Goal: Transaction & Acquisition: Obtain resource

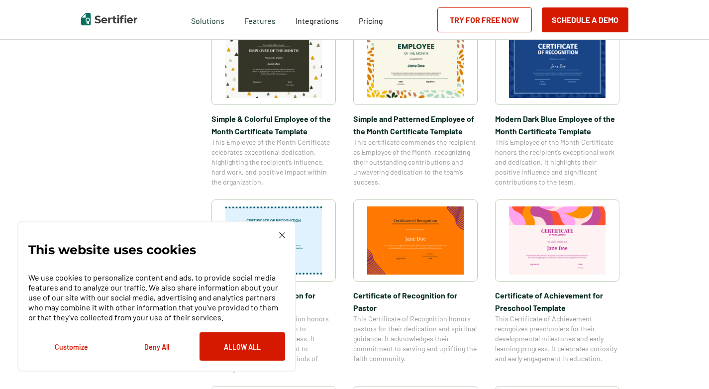
scroll to position [398, 0]
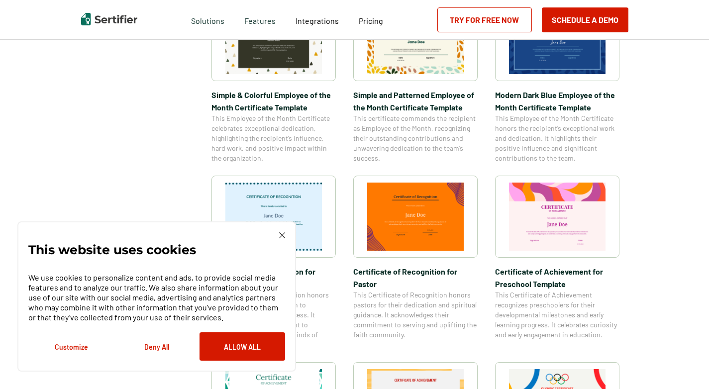
click at [283, 236] on img at bounding box center [282, 235] width 6 height 6
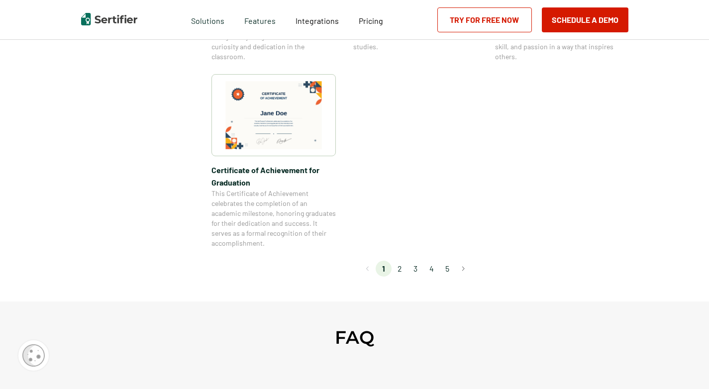
scroll to position [945, 0]
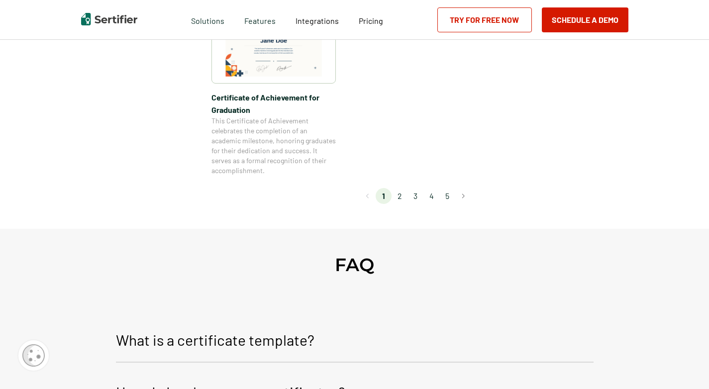
click at [402, 198] on li "2" at bounding box center [399, 196] width 16 height 16
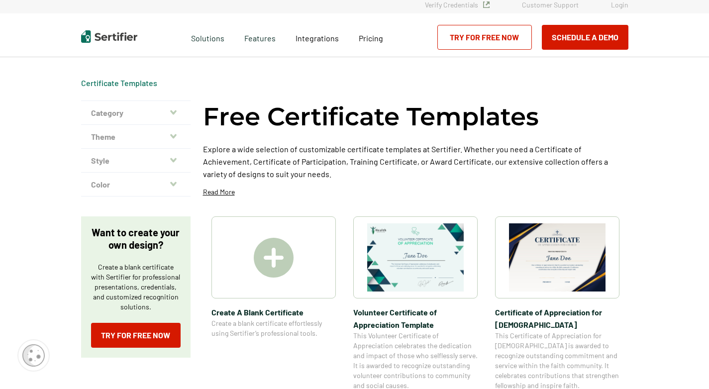
scroll to position [0, 0]
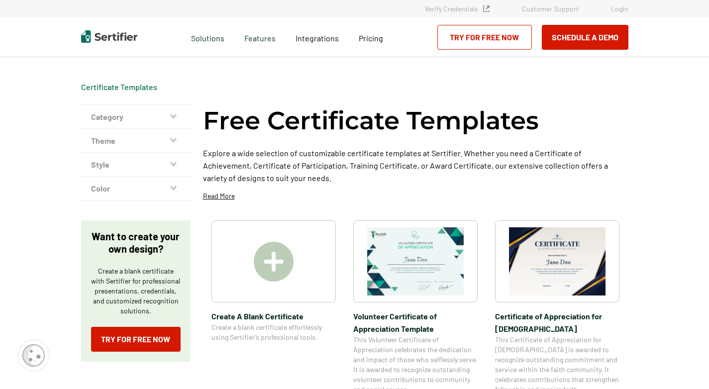
click at [277, 274] on img at bounding box center [274, 262] width 40 height 40
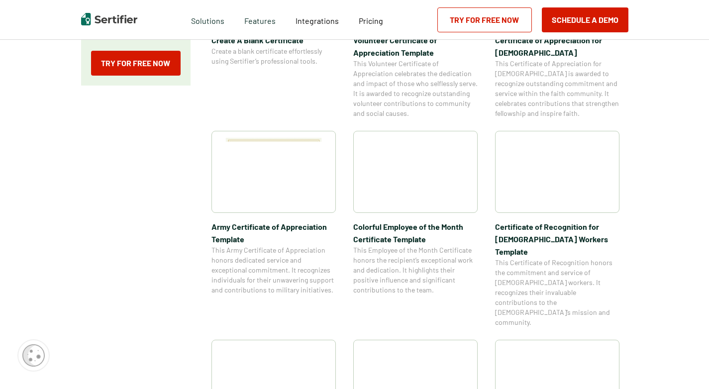
scroll to position [298, 0]
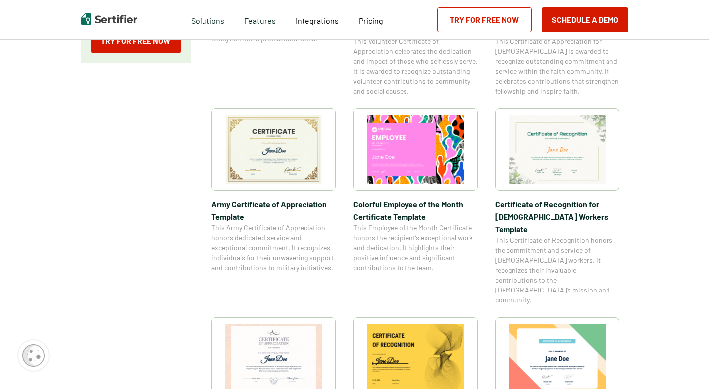
click at [287, 157] on img at bounding box center [273, 149] width 96 height 68
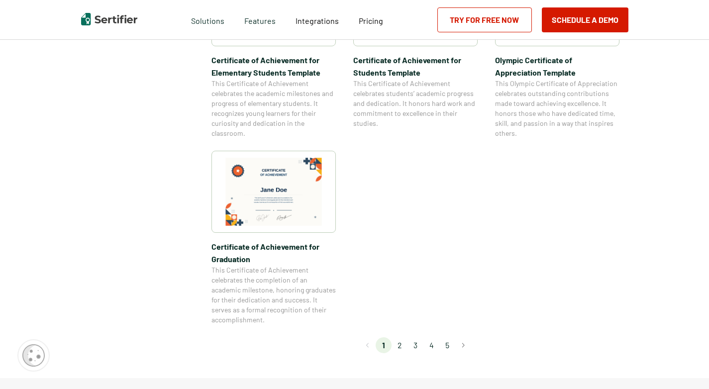
scroll to position [846, 0]
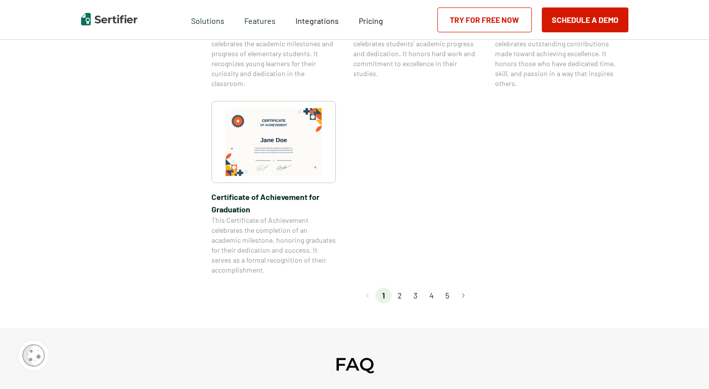
click at [403, 294] on li "2" at bounding box center [399, 295] width 16 height 16
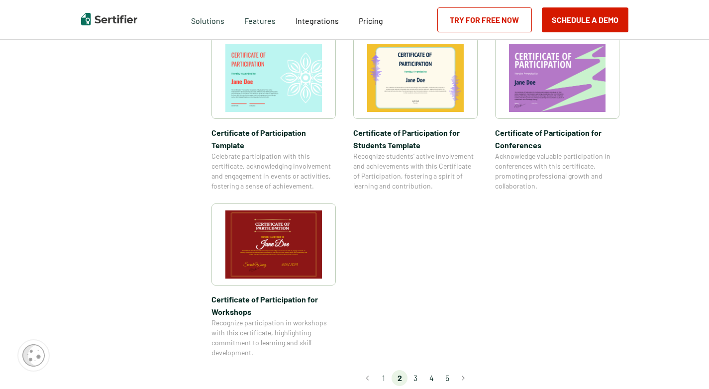
scroll to position [796, 0]
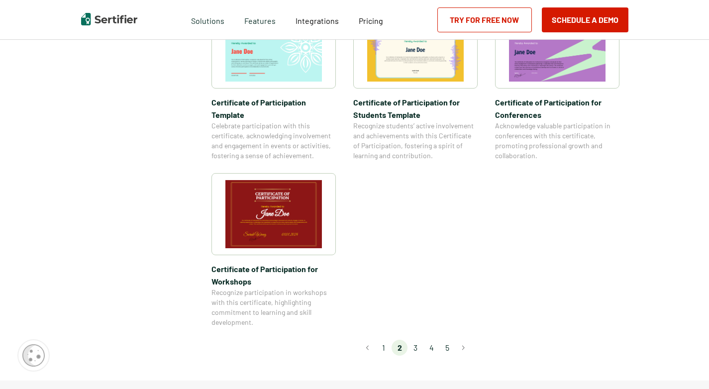
click at [420, 340] on li "3" at bounding box center [415, 348] width 16 height 16
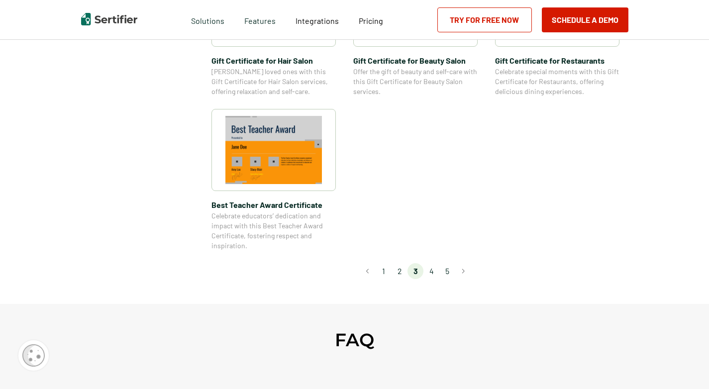
scroll to position [746, 0]
click at [431, 271] on li "4" at bounding box center [431, 271] width 16 height 16
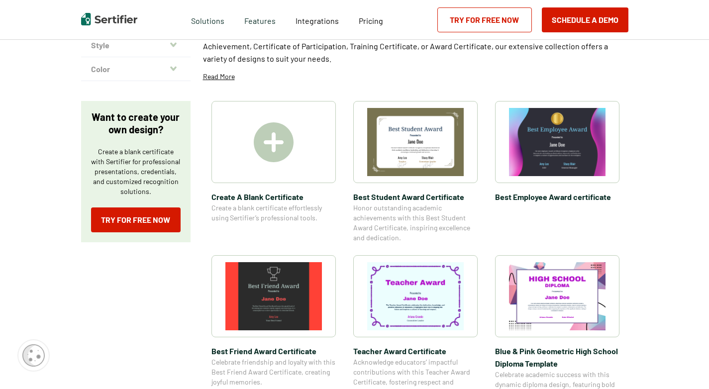
scroll to position [149, 0]
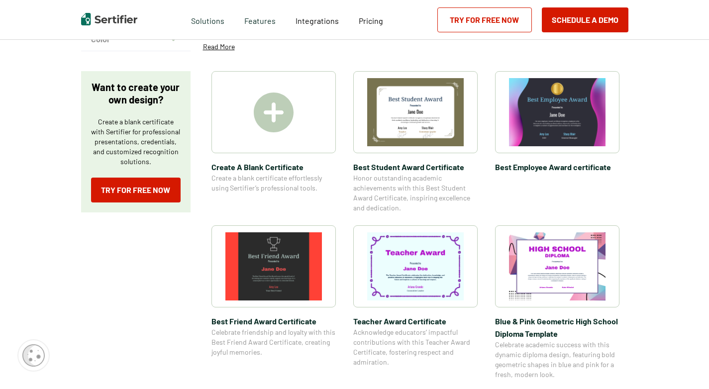
click at [568, 116] on img at bounding box center [557, 112] width 96 height 68
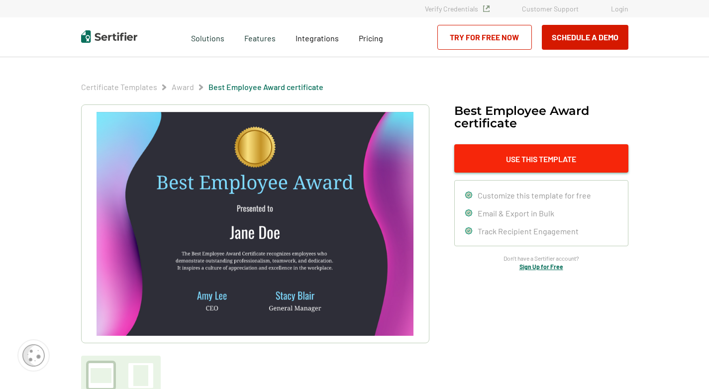
click at [534, 166] on button "Use This Template" at bounding box center [541, 158] width 174 height 28
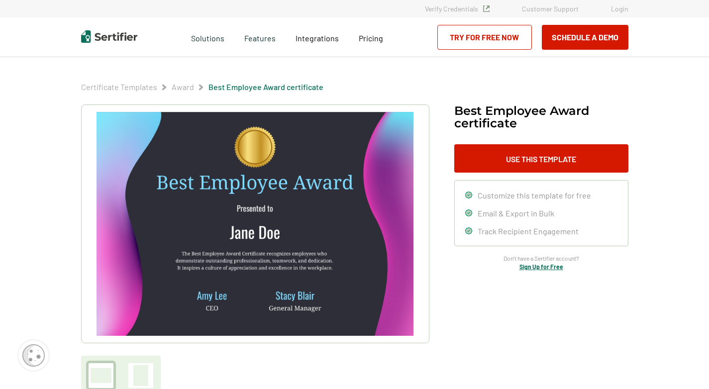
click at [500, 41] on link "Try for Free Now" at bounding box center [484, 37] width 94 height 25
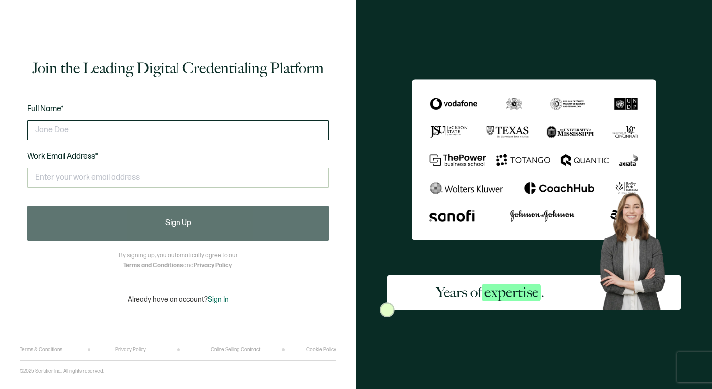
click at [85, 131] on input "text" at bounding box center [177, 130] width 301 height 20
type input "K"
type input "Paul Hunt"
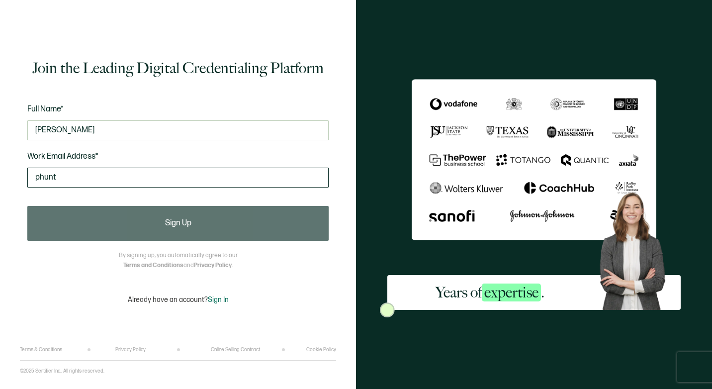
type input "phunt@avantecenters.com"
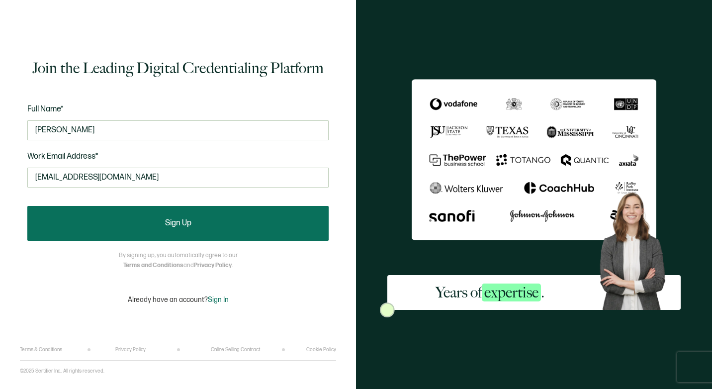
click at [163, 230] on button "Sign Up" at bounding box center [177, 223] width 301 height 35
